Goal: Check status: Check status

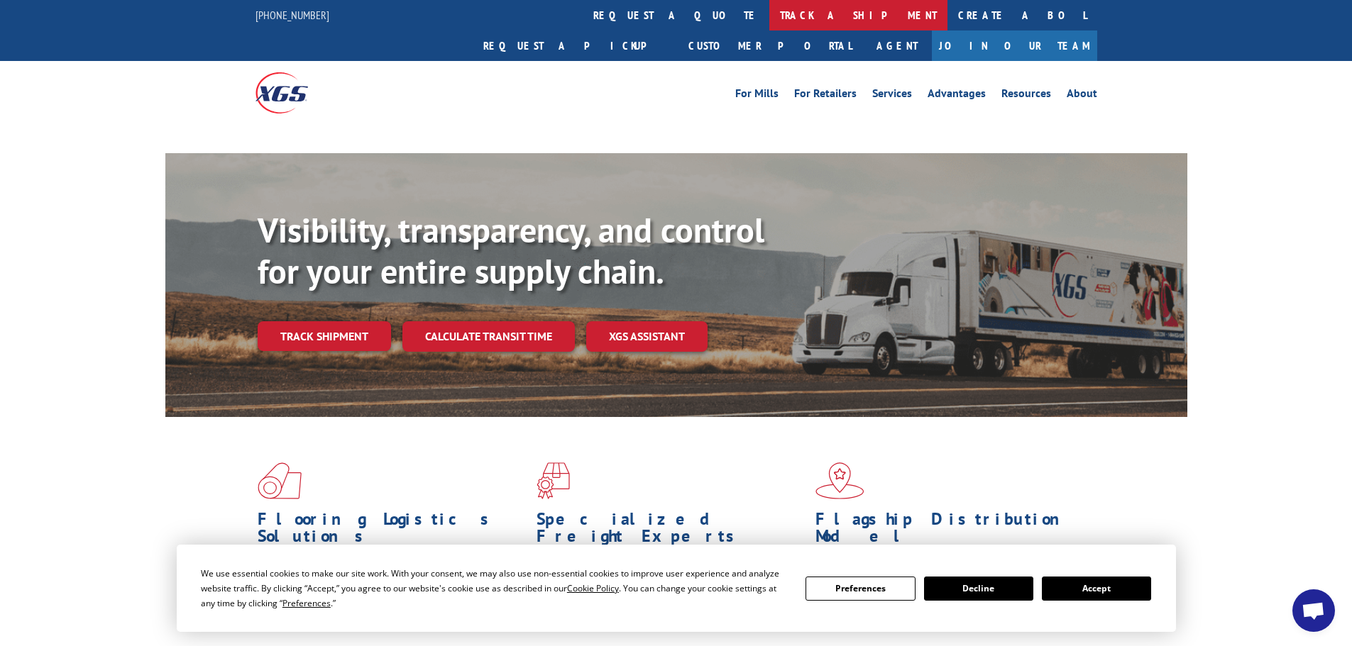
click at [769, 16] on link "track a shipment" at bounding box center [858, 15] width 178 height 31
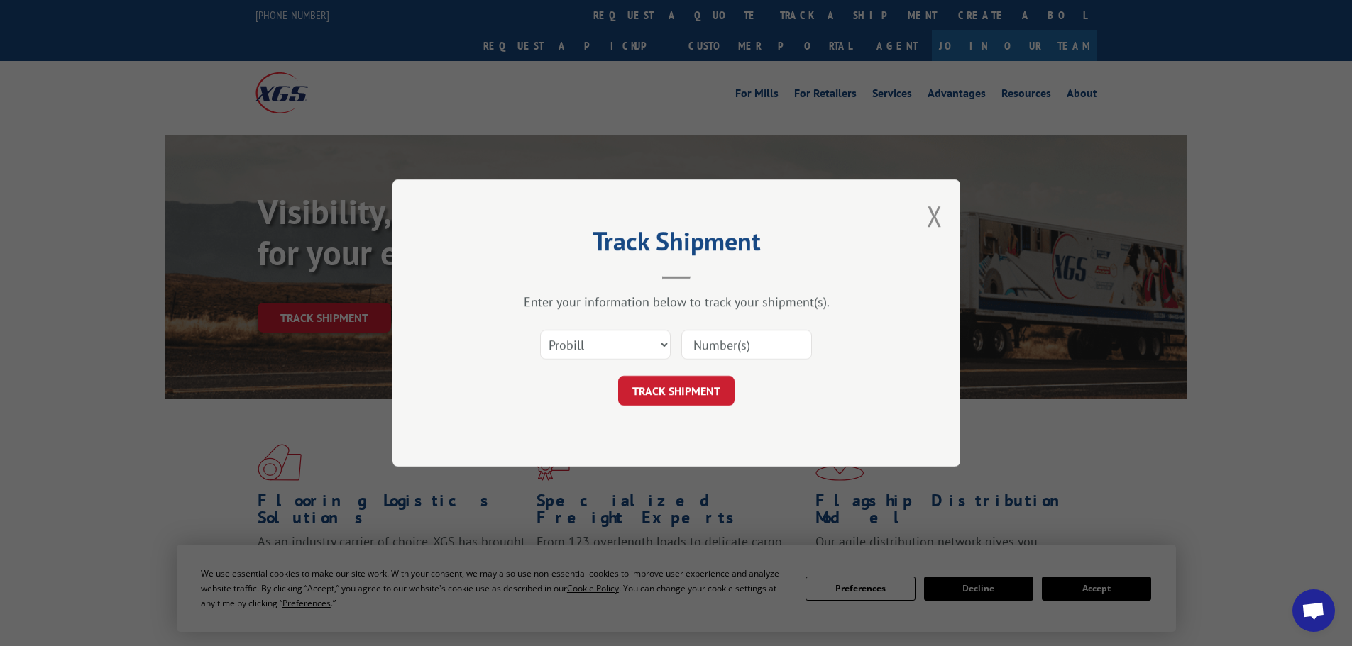
click at [610, 355] on select "Select category... Probill BOL PO" at bounding box center [605, 345] width 131 height 30
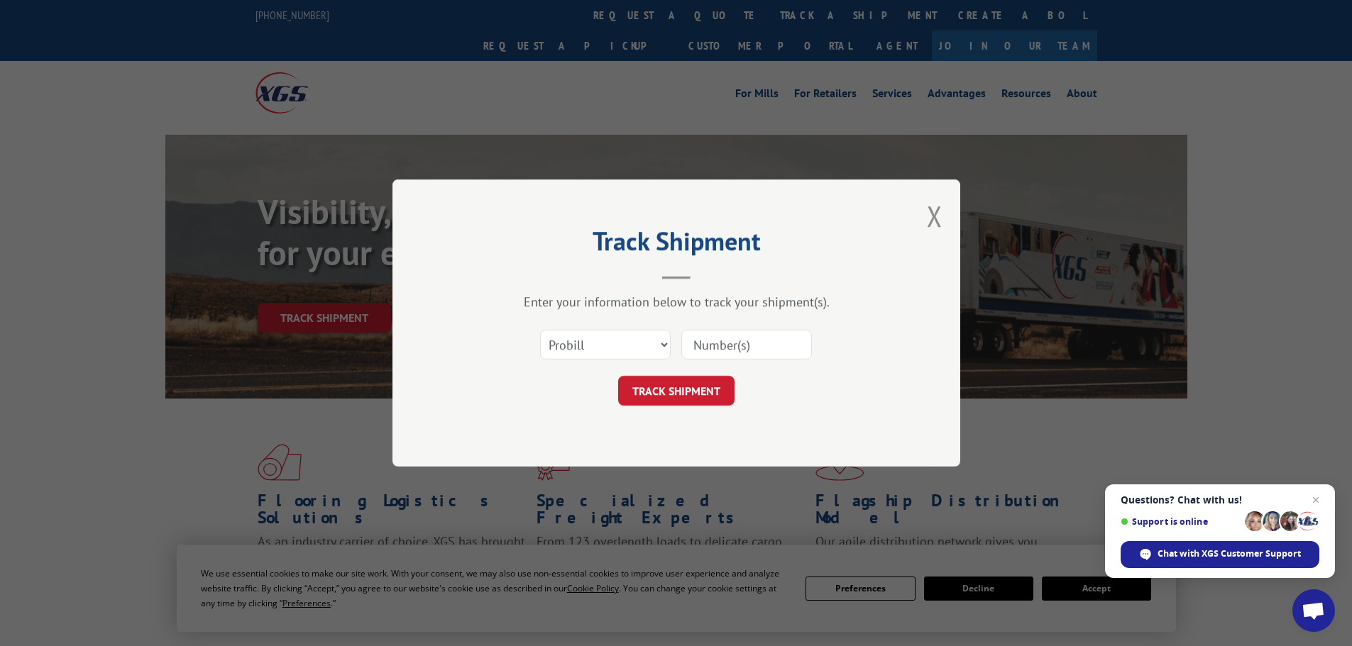
select select "bol"
click at [540, 330] on select "Select category... Probill BOL PO" at bounding box center [605, 345] width 131 height 30
click at [690, 348] on input at bounding box center [746, 345] width 131 height 30
paste input "5195013"
type input "5195013"
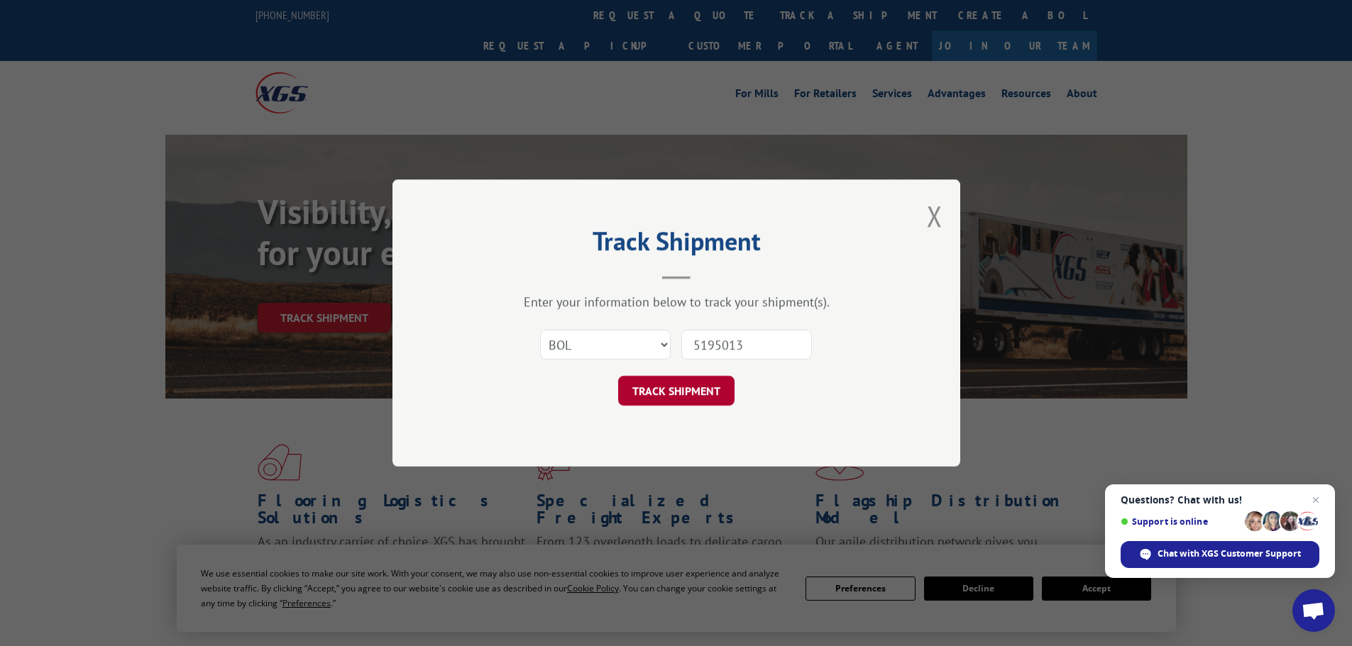
click at [689, 386] on button "TRACK SHIPMENT" at bounding box center [676, 391] width 116 height 30
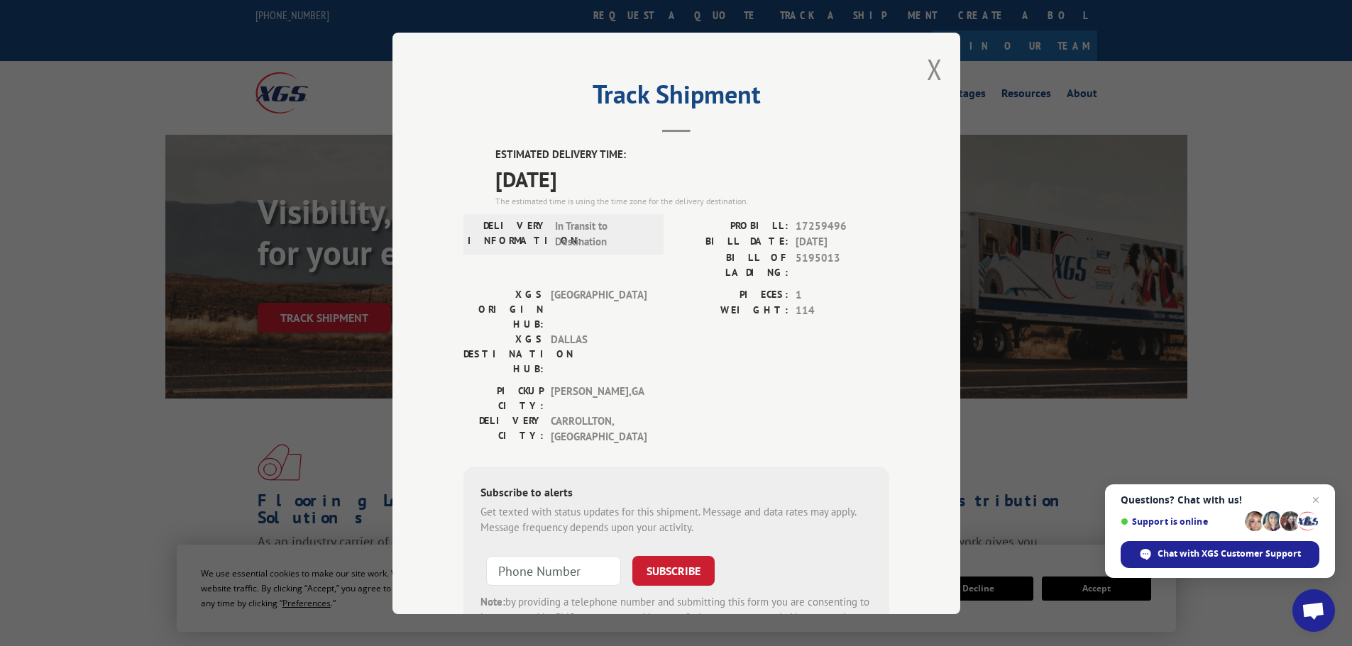
scroll to position [57, 0]
